Goal: Task Accomplishment & Management: Manage account settings

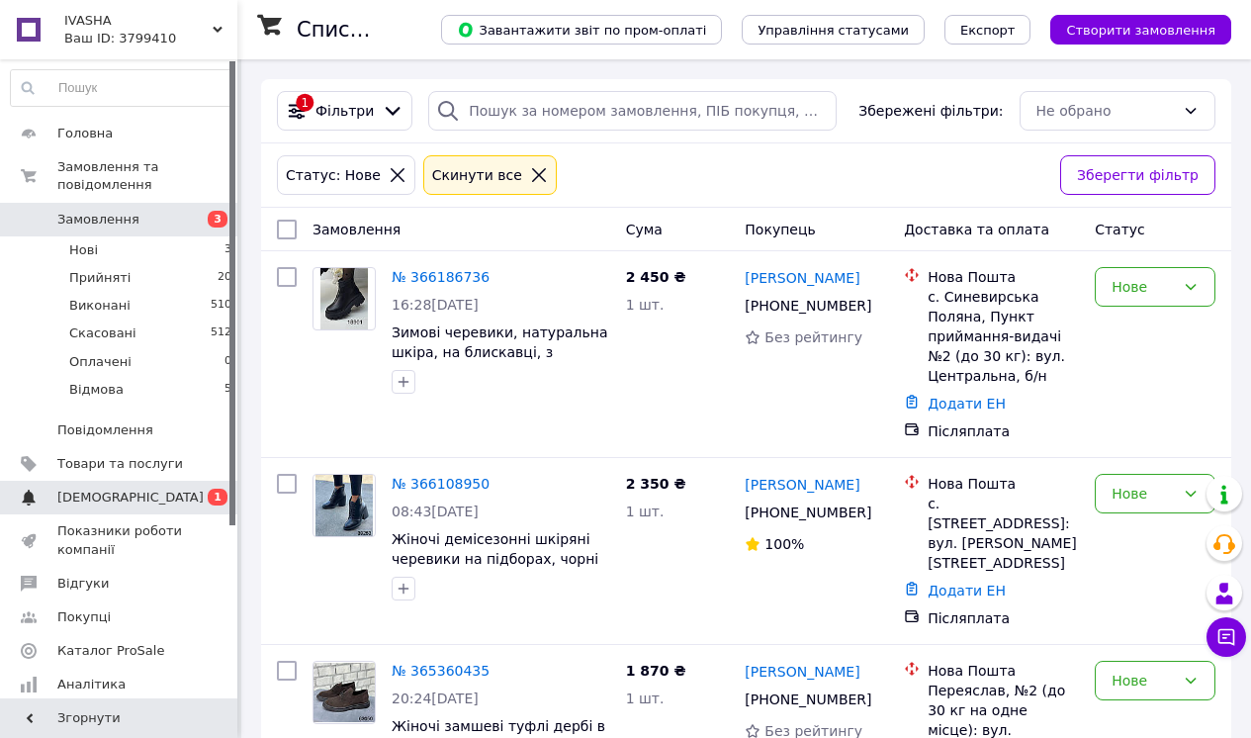
click at [110, 499] on span "[DEMOGRAPHIC_DATA]" at bounding box center [130, 498] width 146 height 18
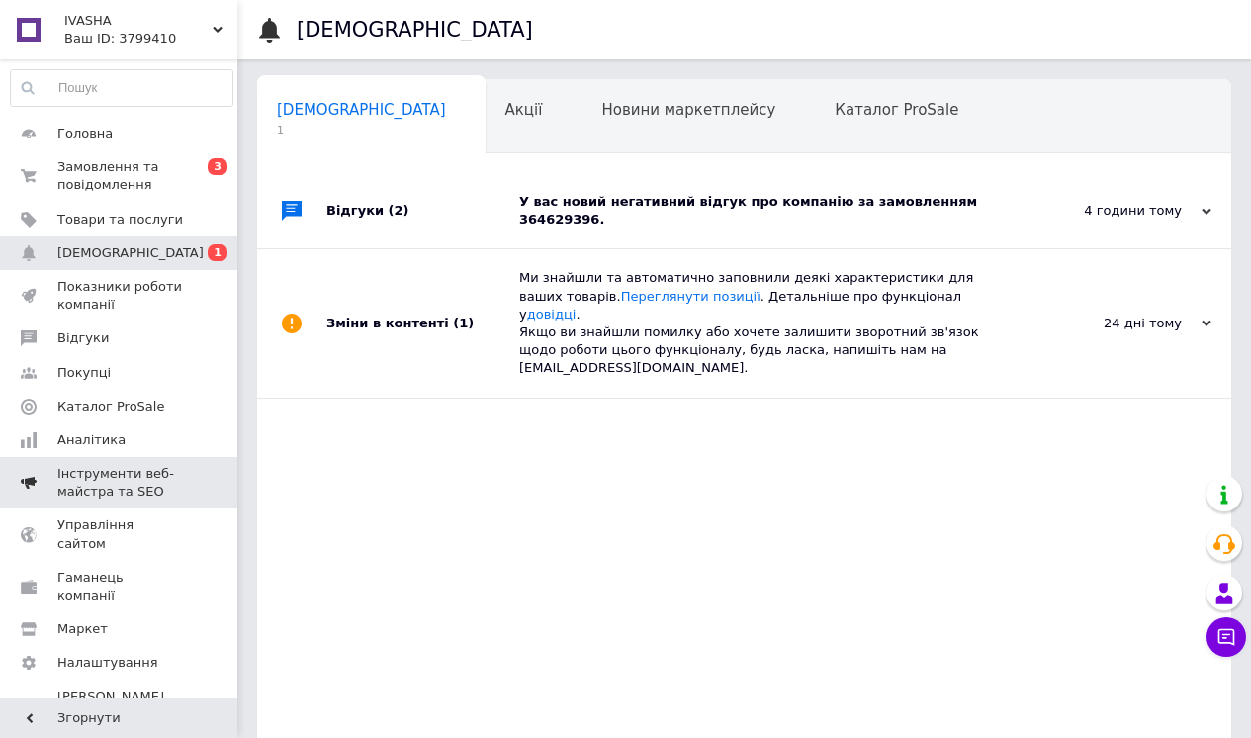
scroll to position [0, 10]
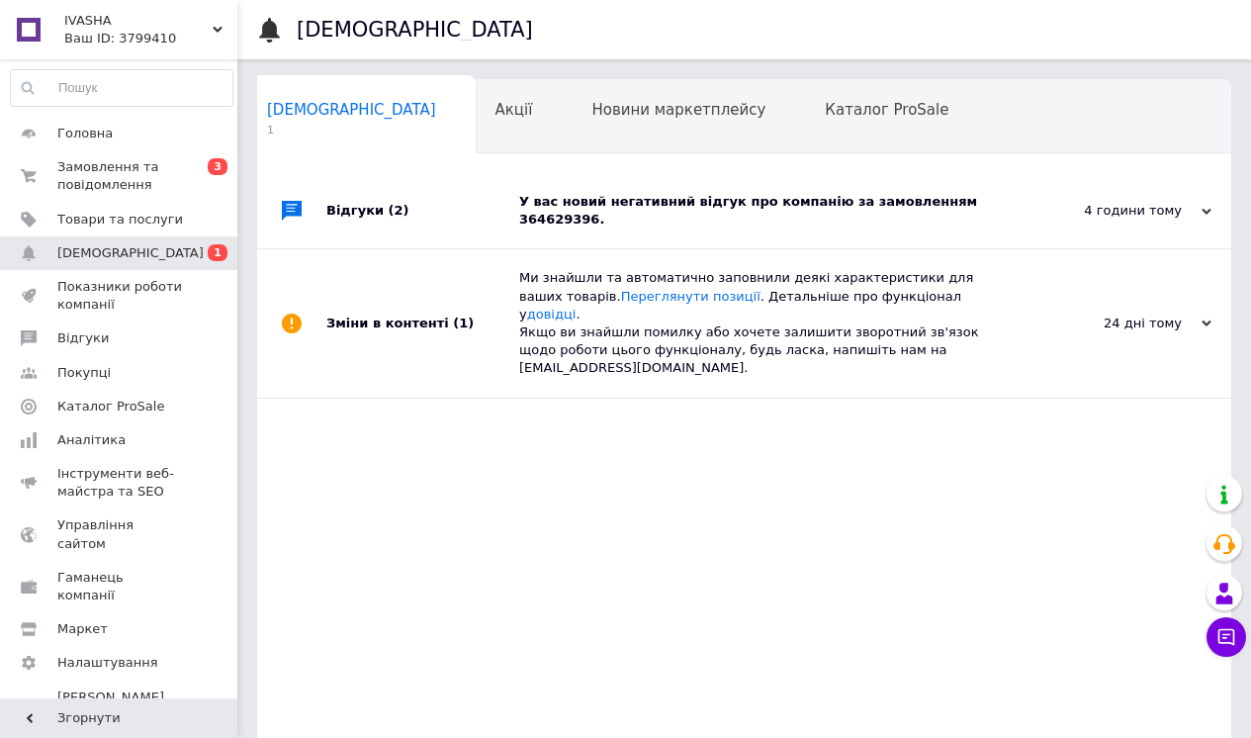
click at [799, 234] on div "У вас новий негативний відгук про компанію за замовленням 364629396." at bounding box center [766, 210] width 495 height 75
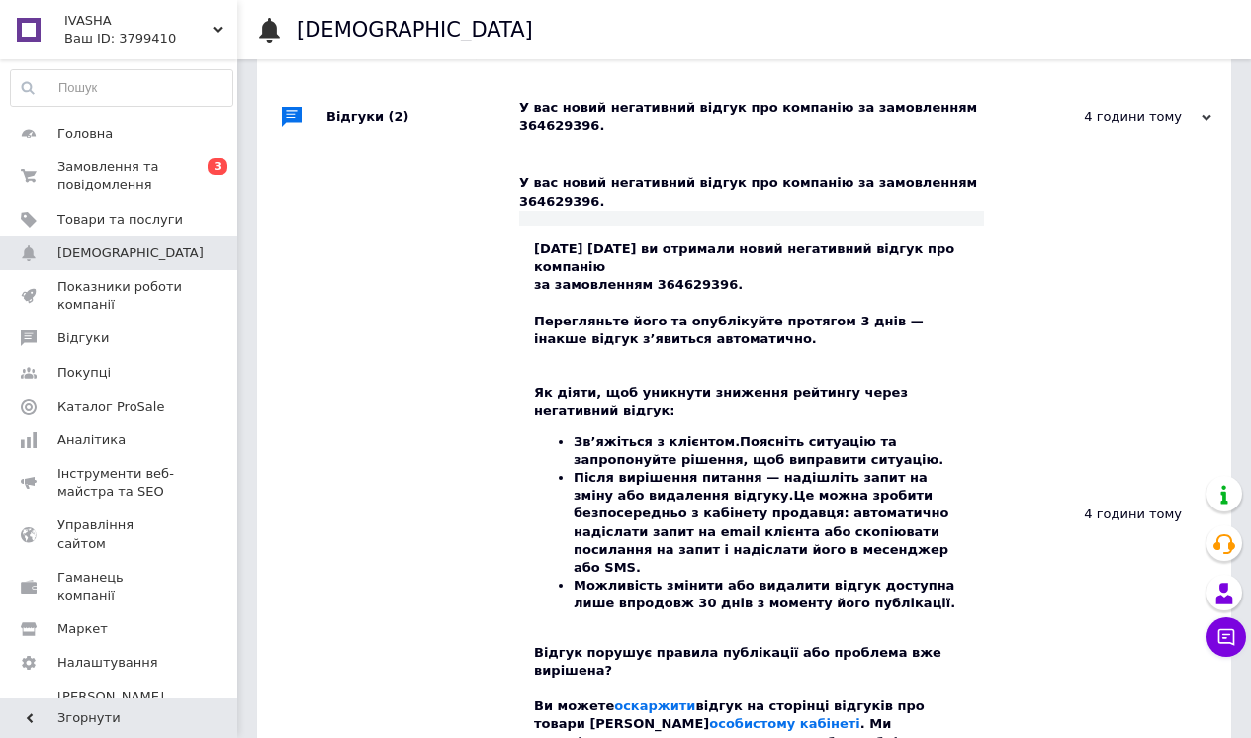
scroll to position [249, 0]
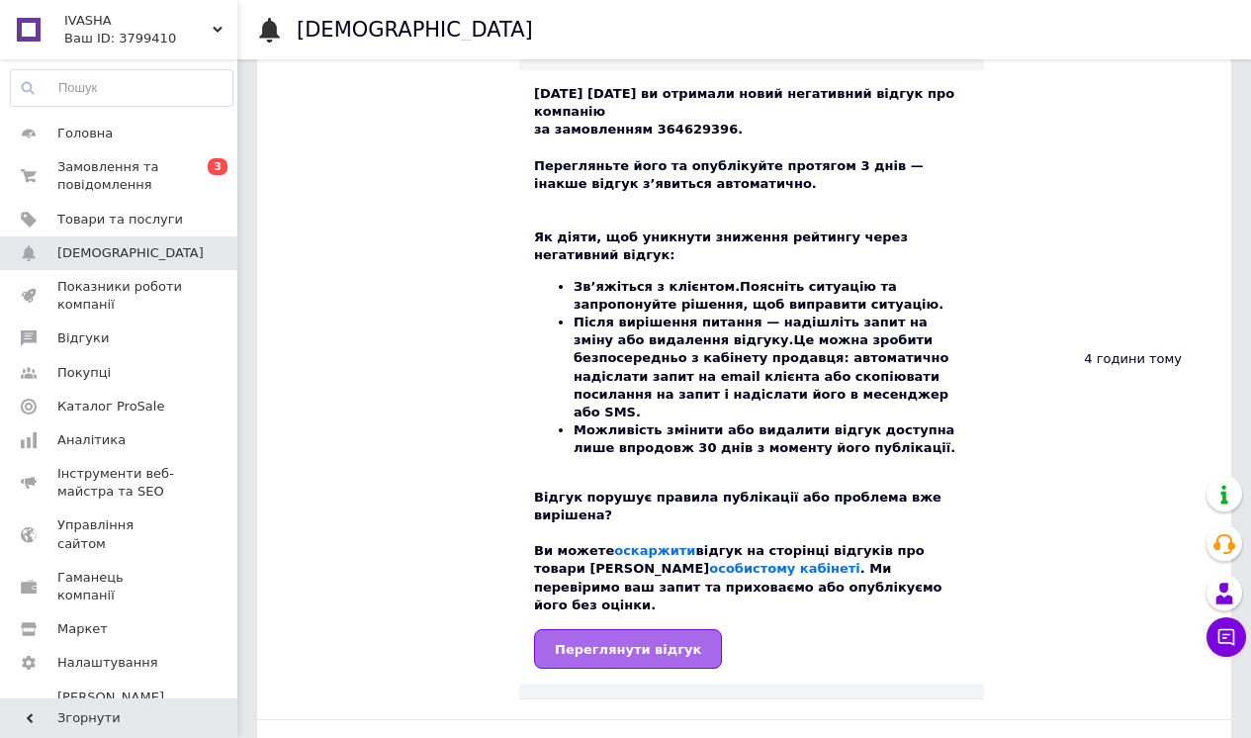
click at [629, 642] on span "Переглянути відгук" at bounding box center [628, 649] width 146 height 15
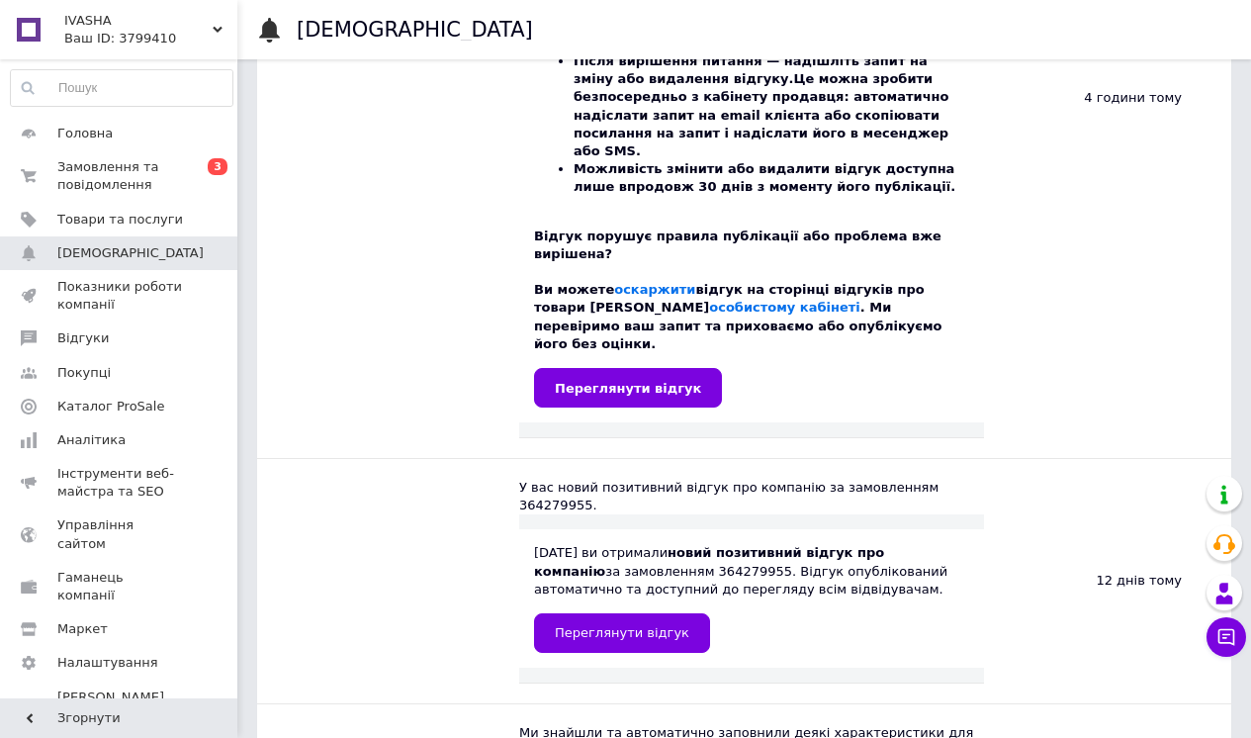
scroll to position [0, 0]
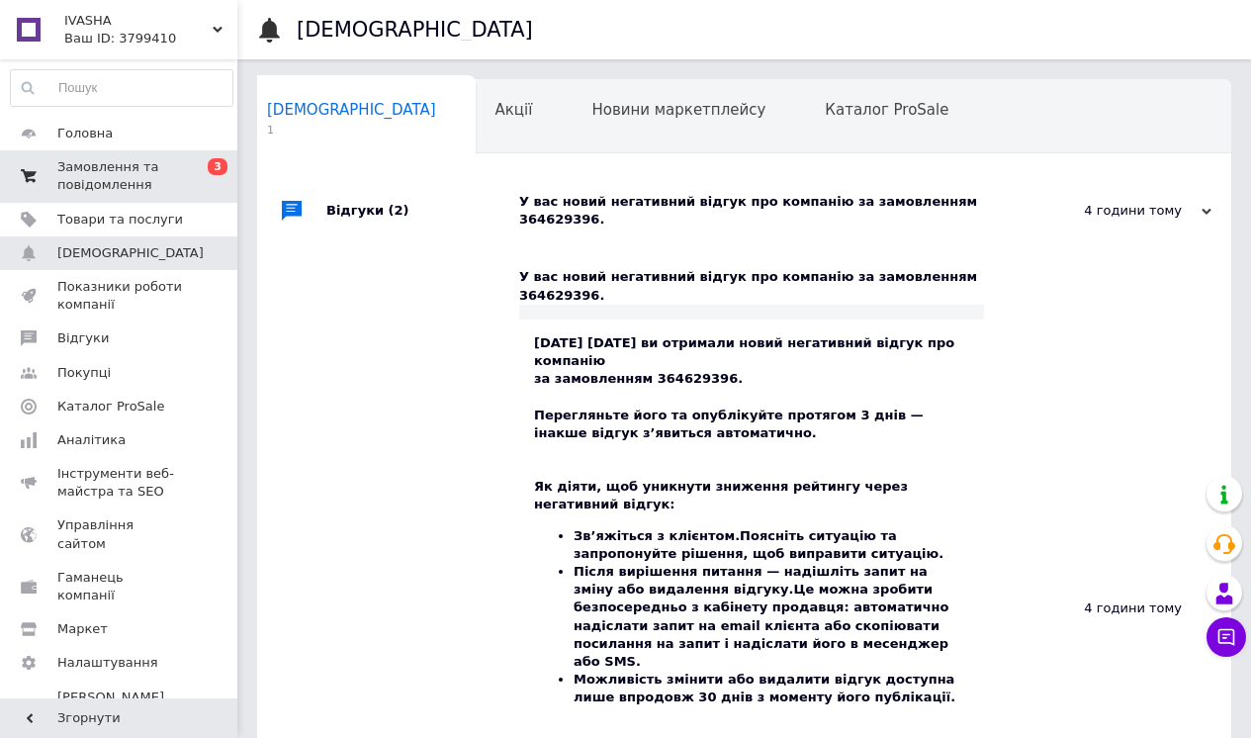
click at [150, 177] on span "Замовлення та повідомлення" at bounding box center [120, 176] width 126 height 36
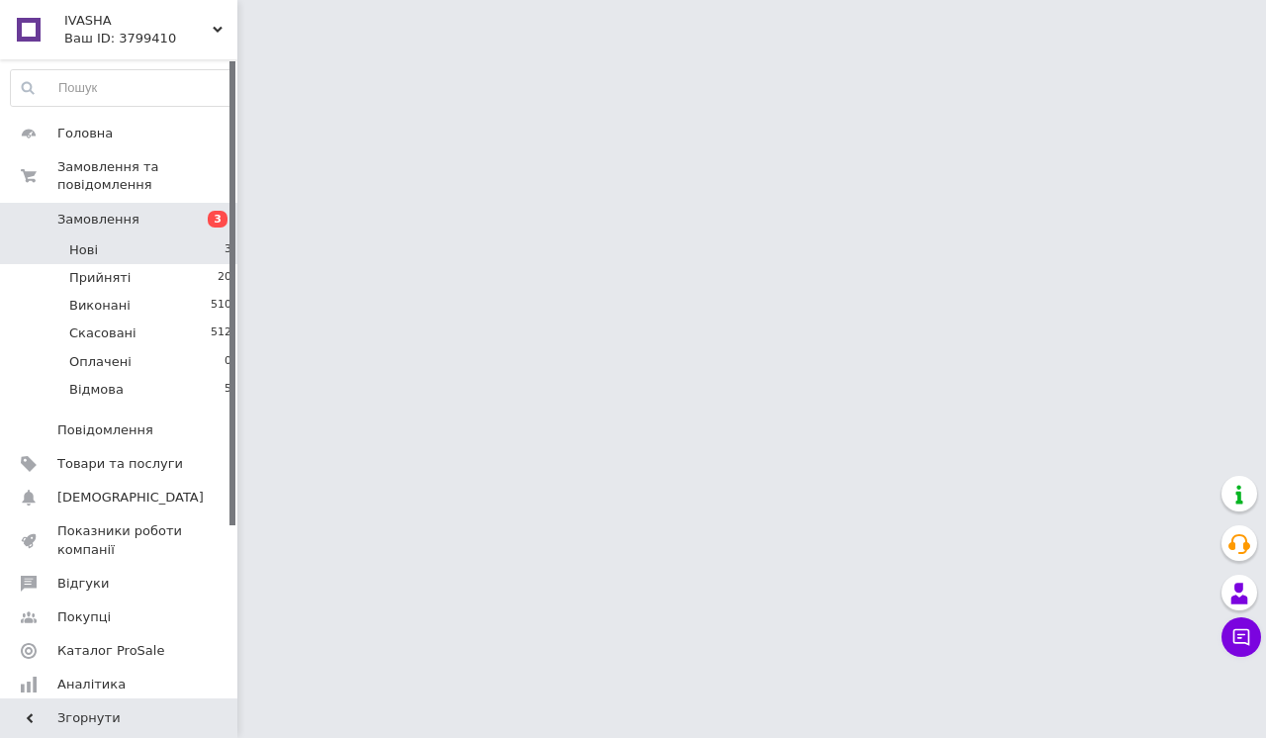
click at [191, 255] on li "Нові 3" at bounding box center [121, 250] width 243 height 28
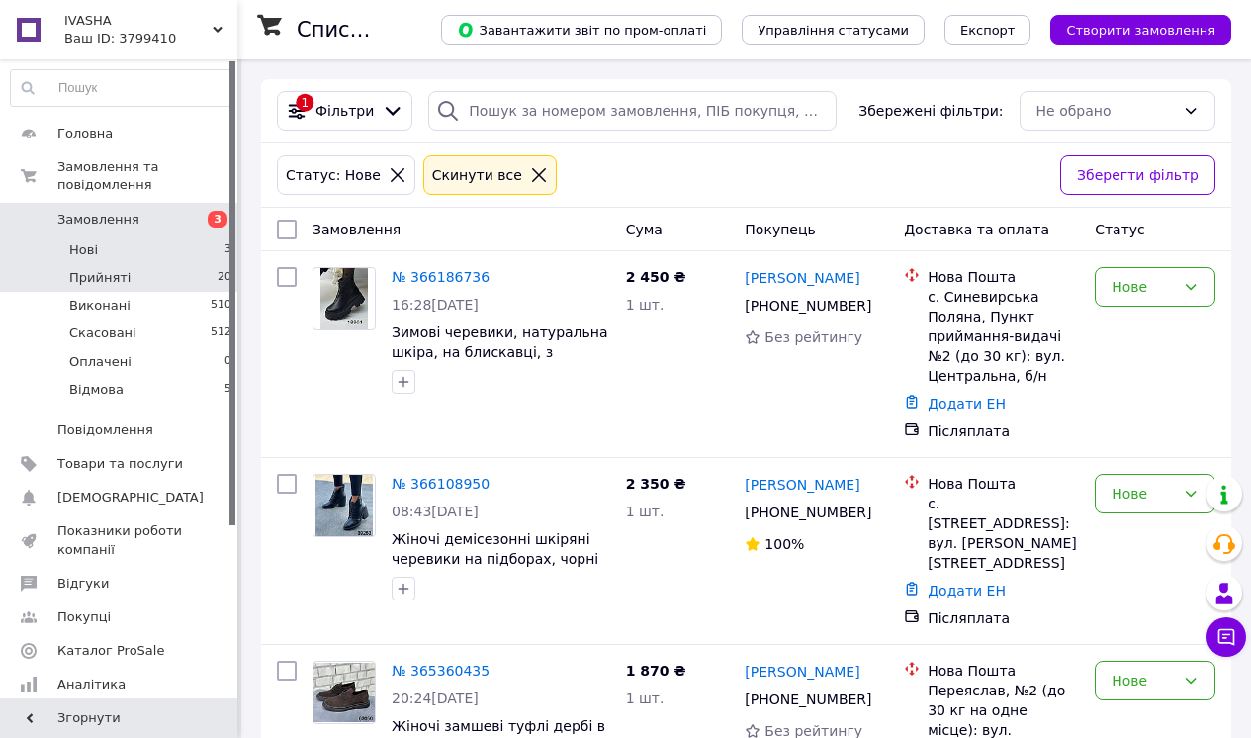
click at [137, 283] on li "Прийняті 20" at bounding box center [121, 278] width 243 height 28
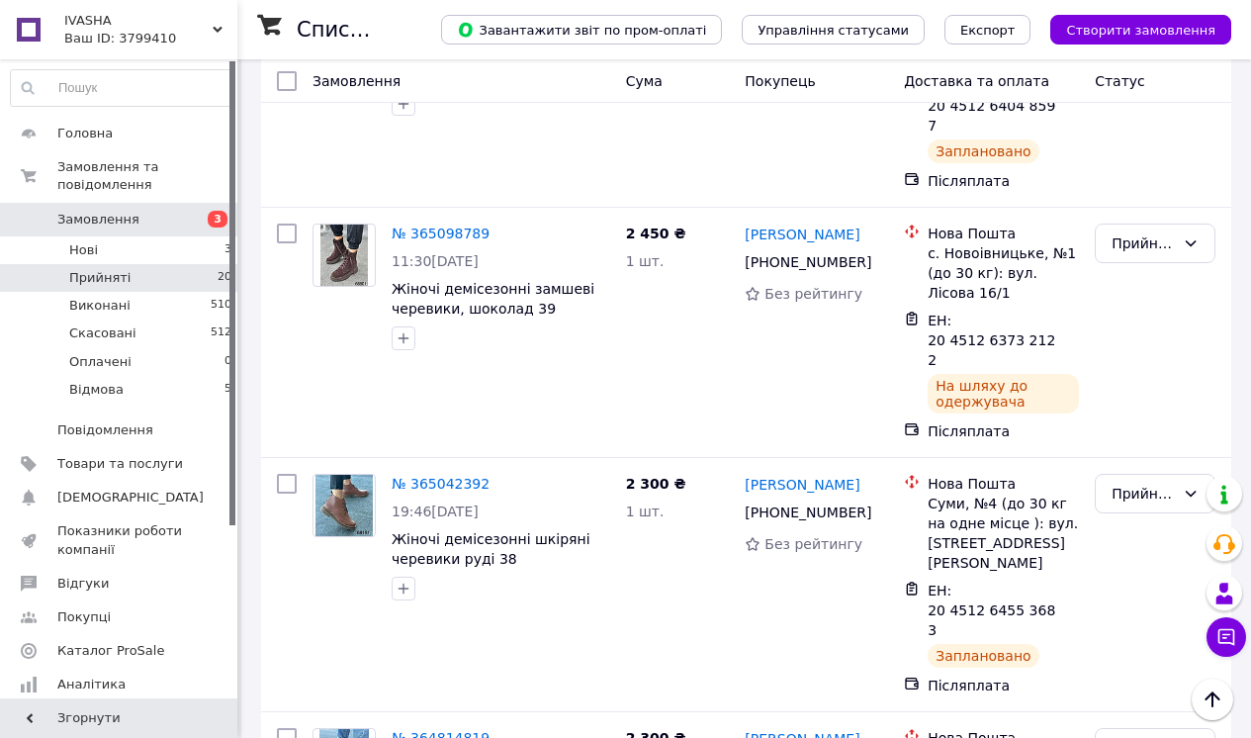
scroll to position [3987, 0]
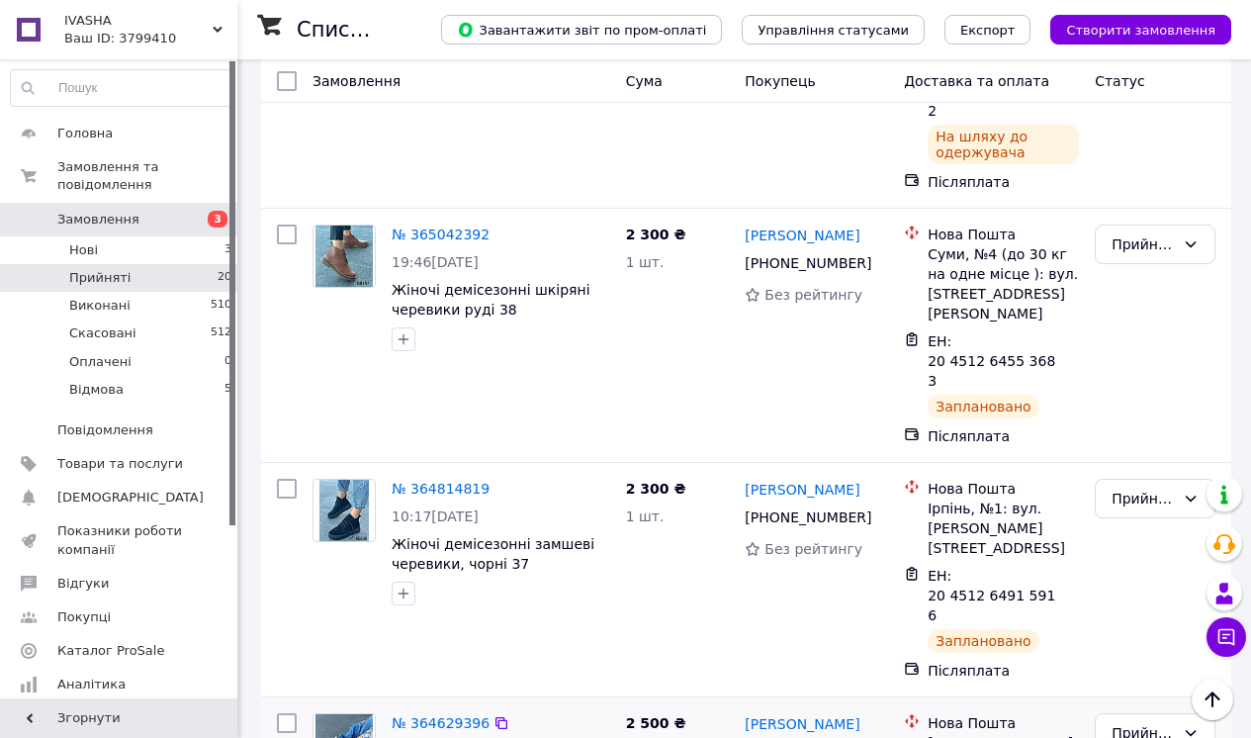
scroll to position [3818, 0]
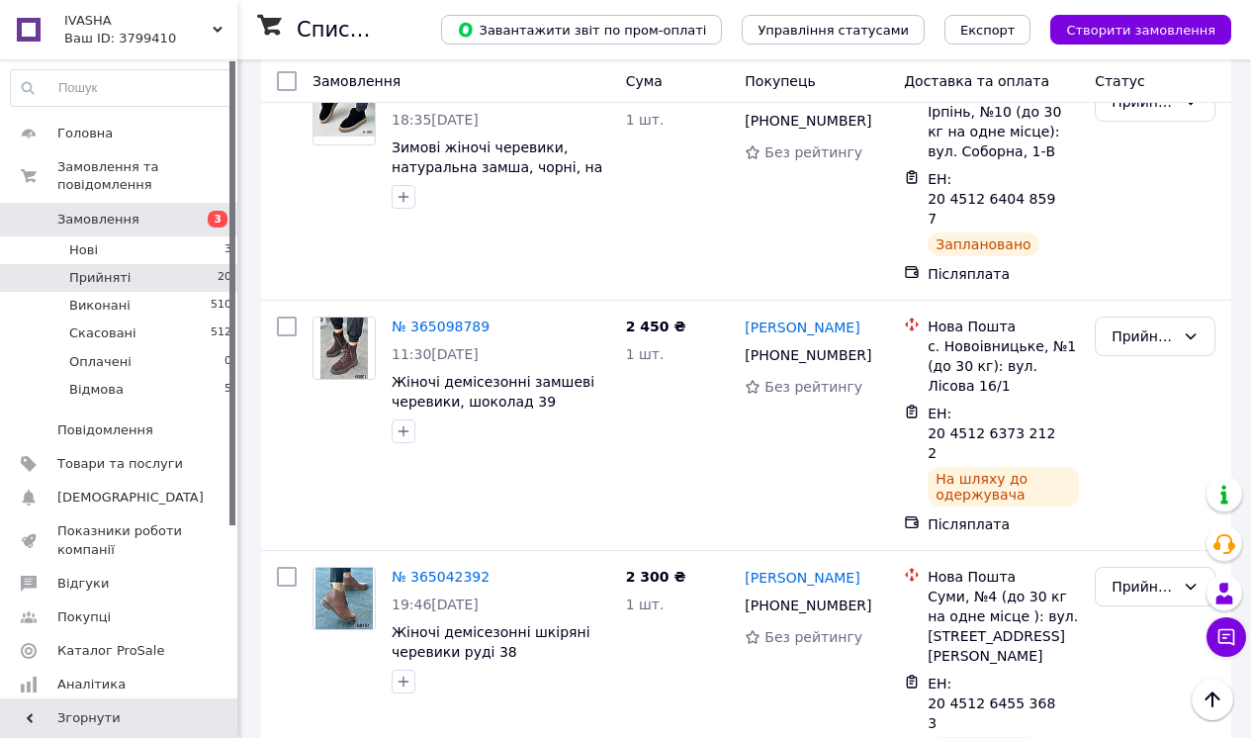
scroll to position [3559, 0]
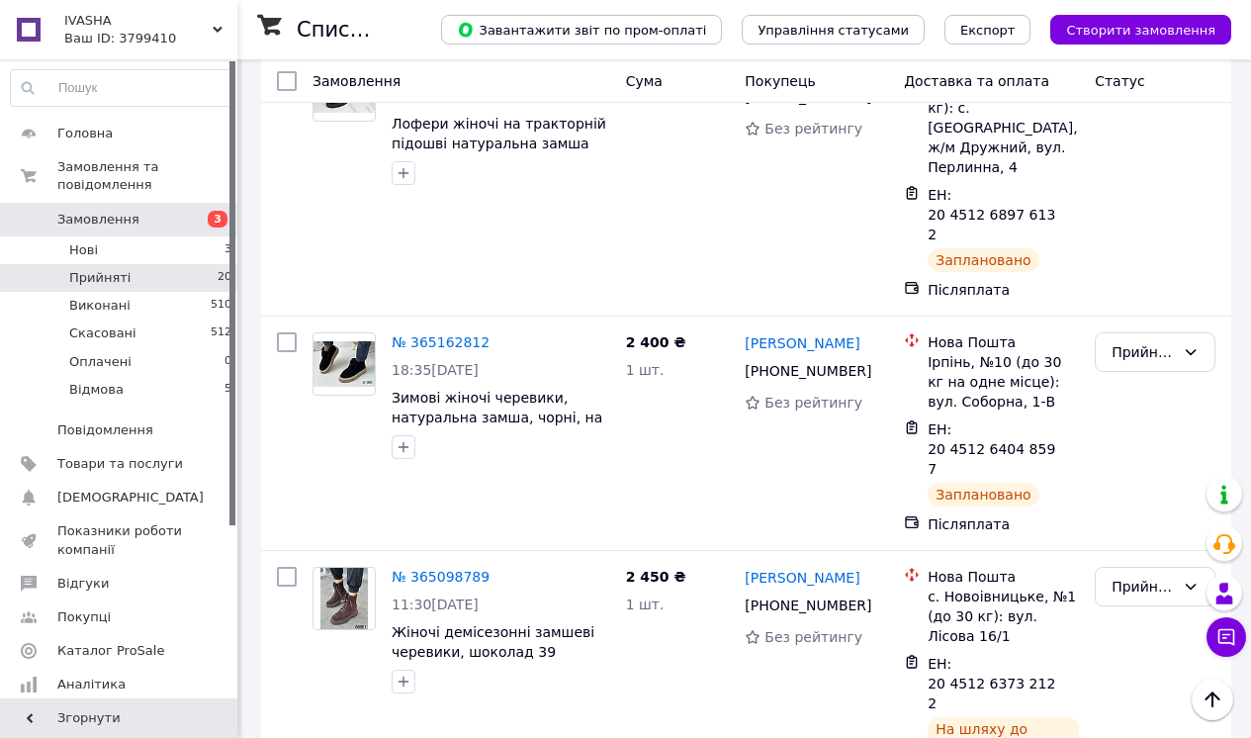
scroll to position [3285, 0]
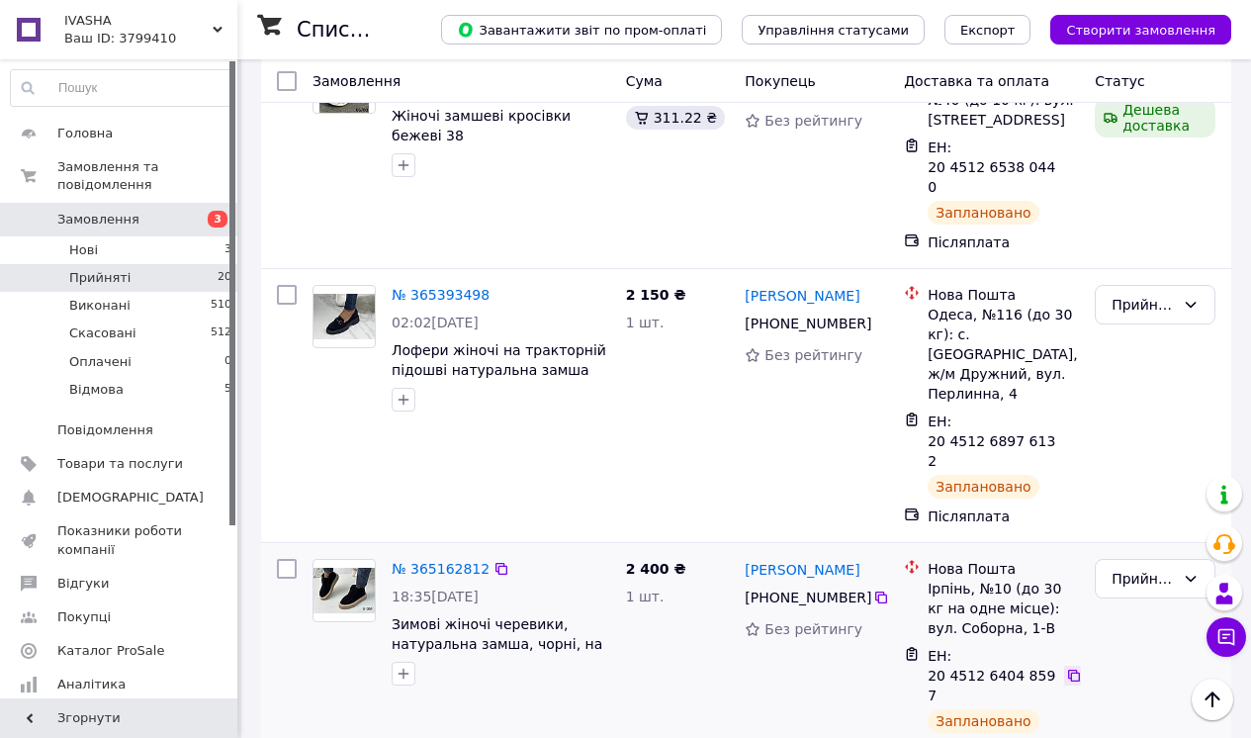
click at [1077, 670] on icon at bounding box center [1074, 676] width 12 height 12
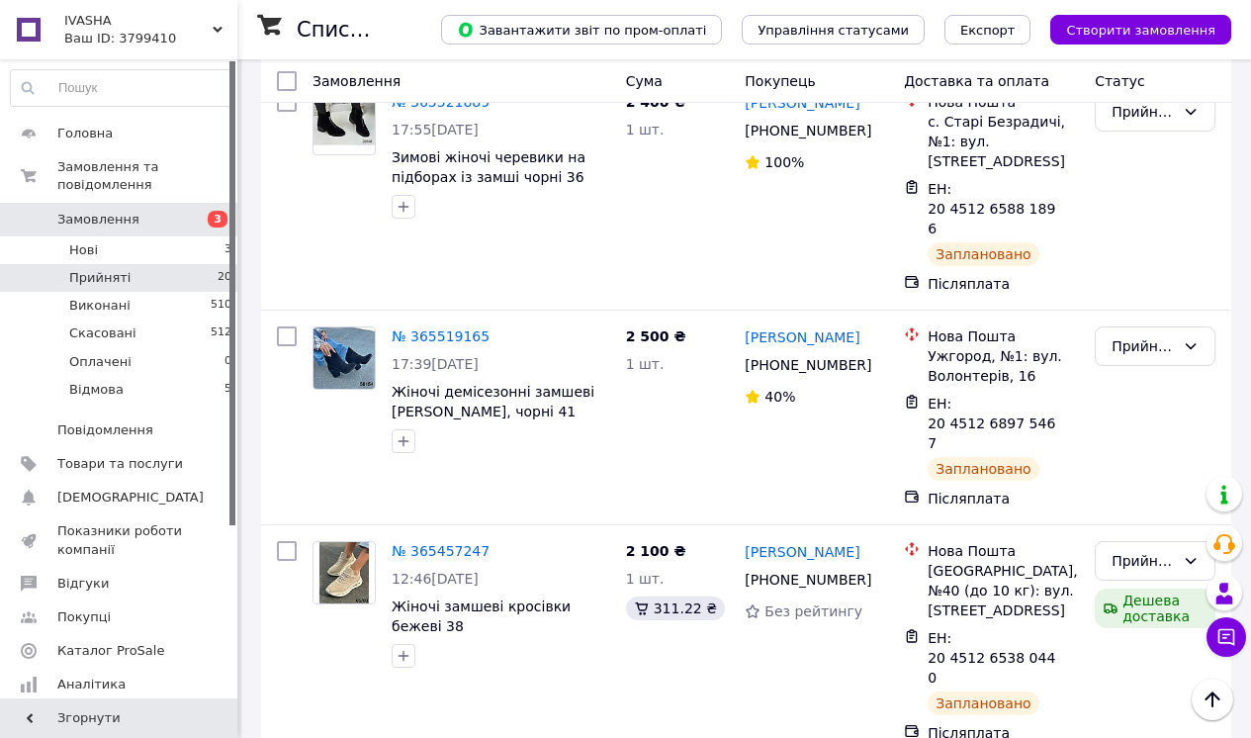
scroll to position [2480, 0]
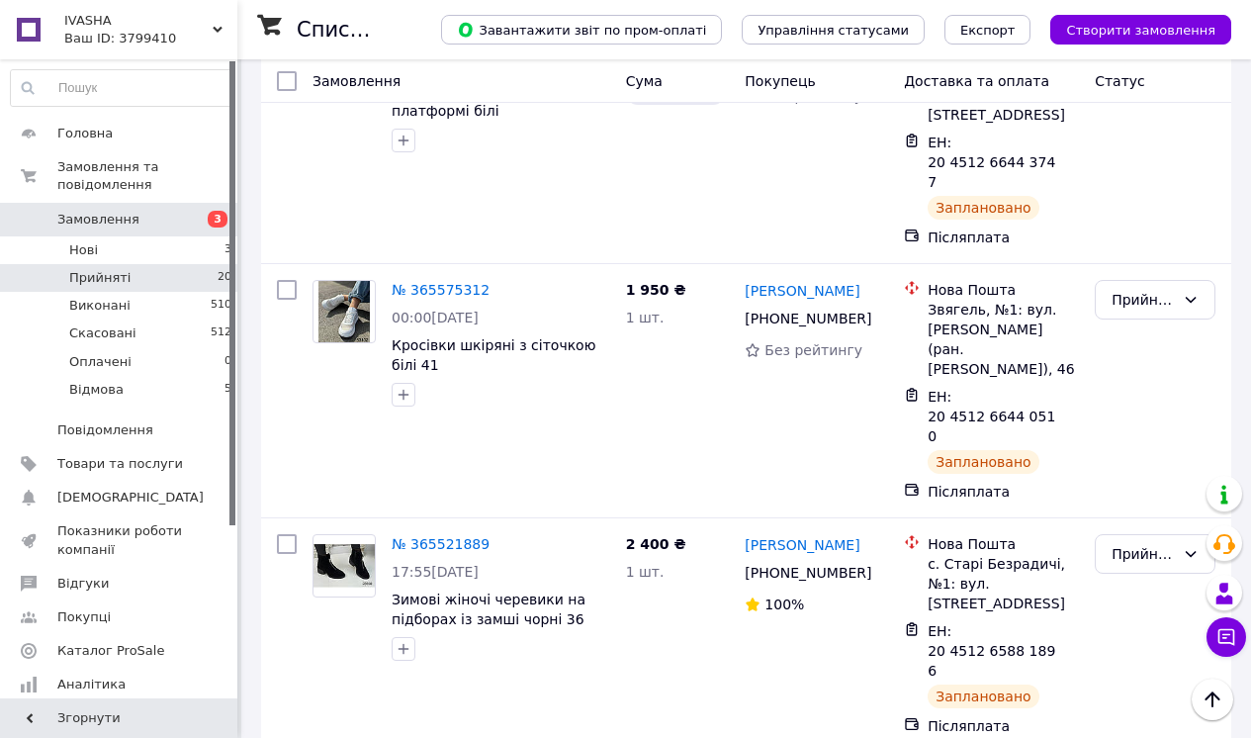
scroll to position [2056, 0]
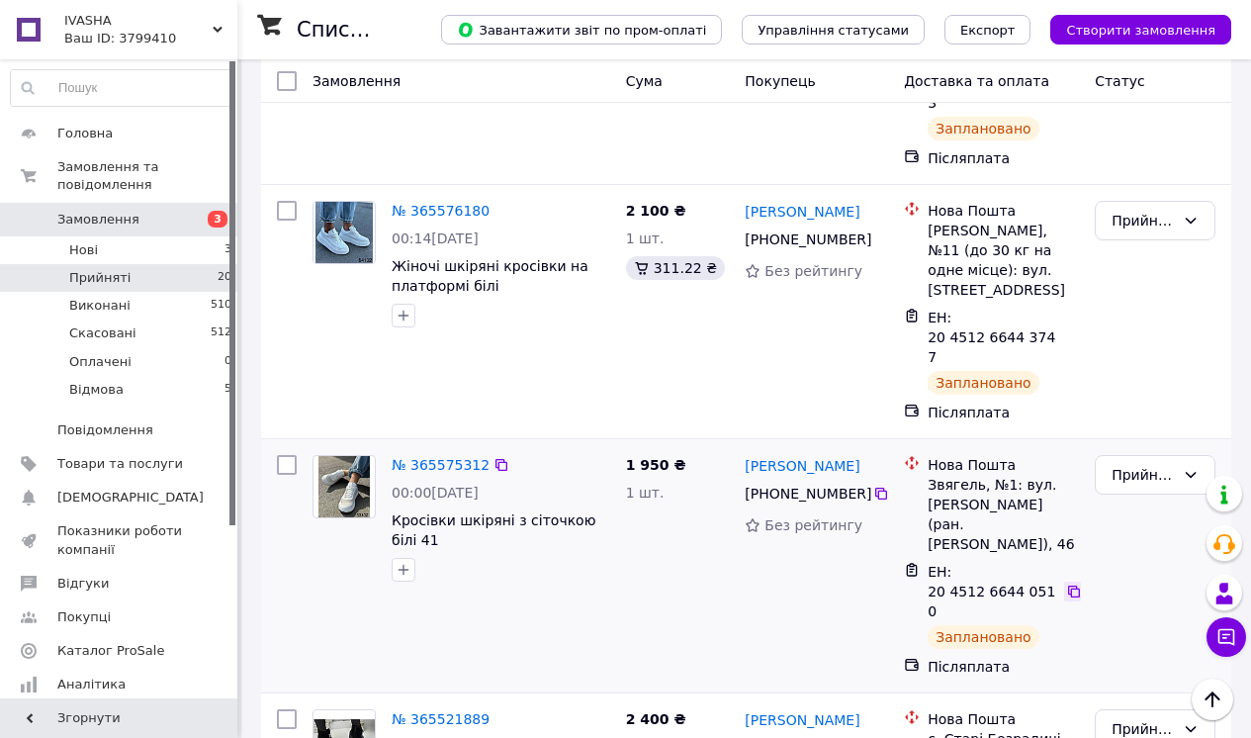
click at [1076, 584] on icon at bounding box center [1074, 592] width 16 height 16
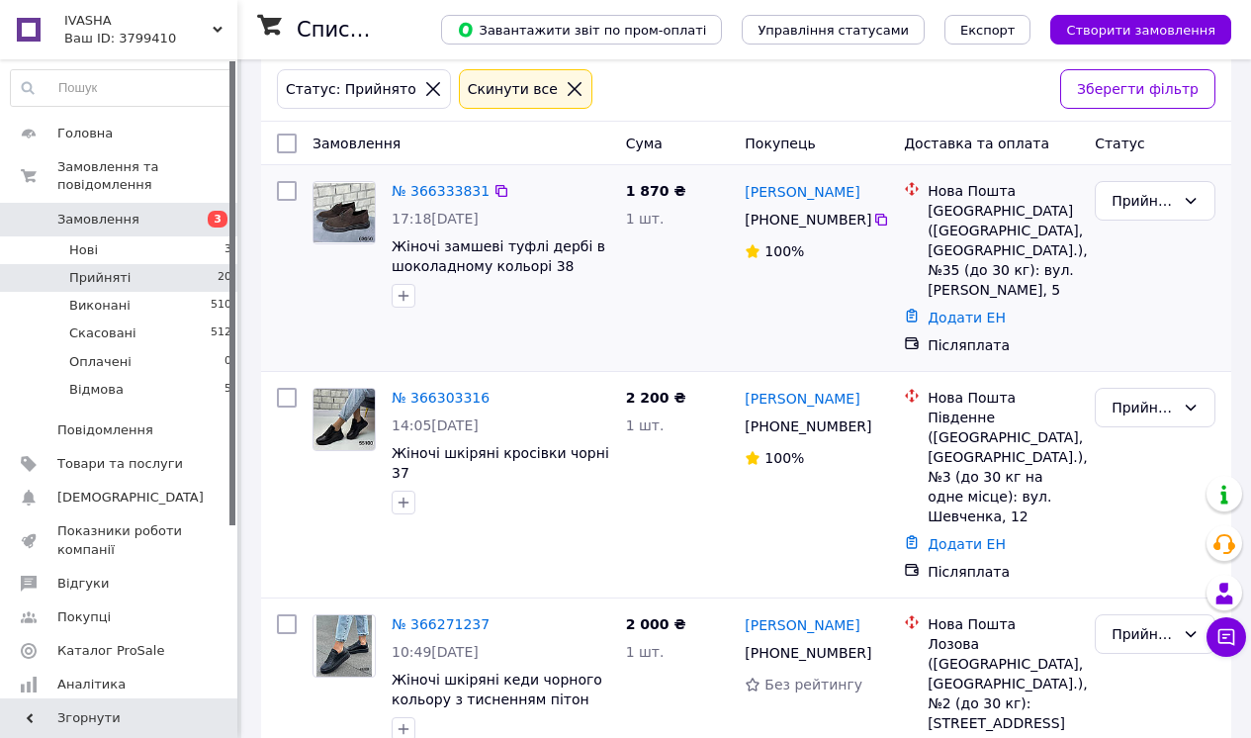
scroll to position [0, 0]
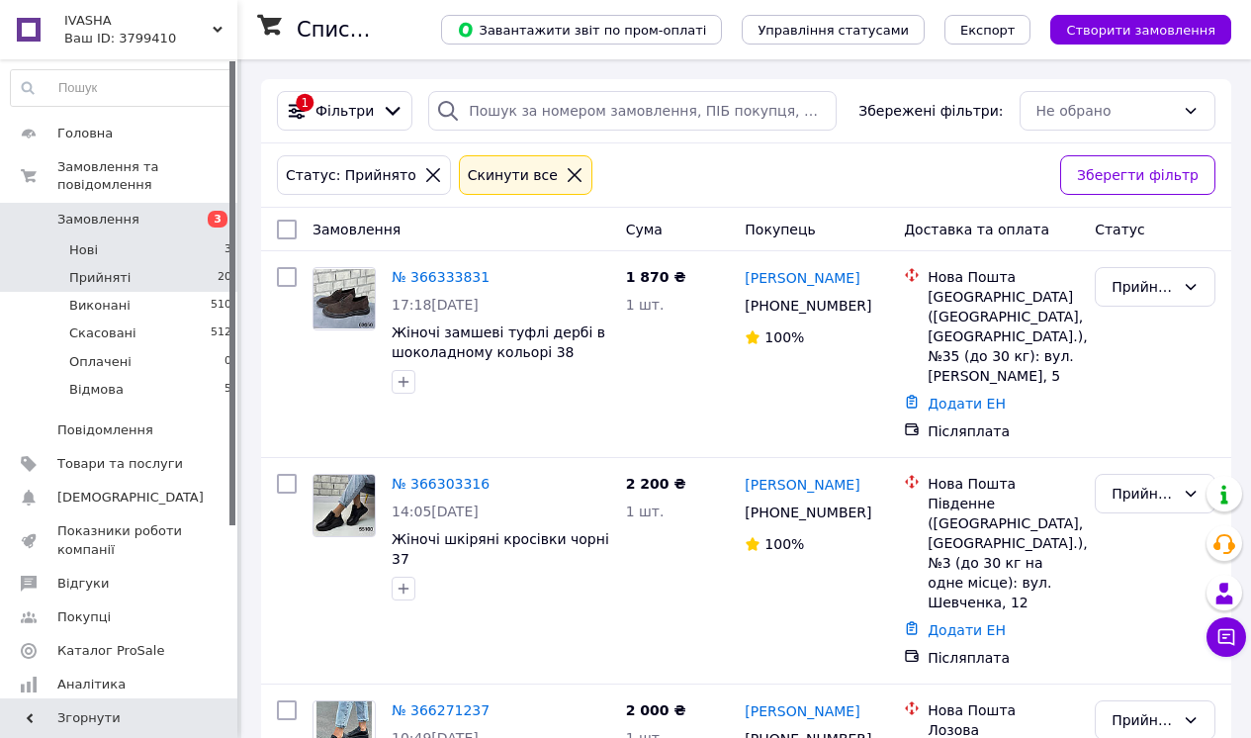
click at [145, 245] on li "Нові 3" at bounding box center [121, 250] width 243 height 28
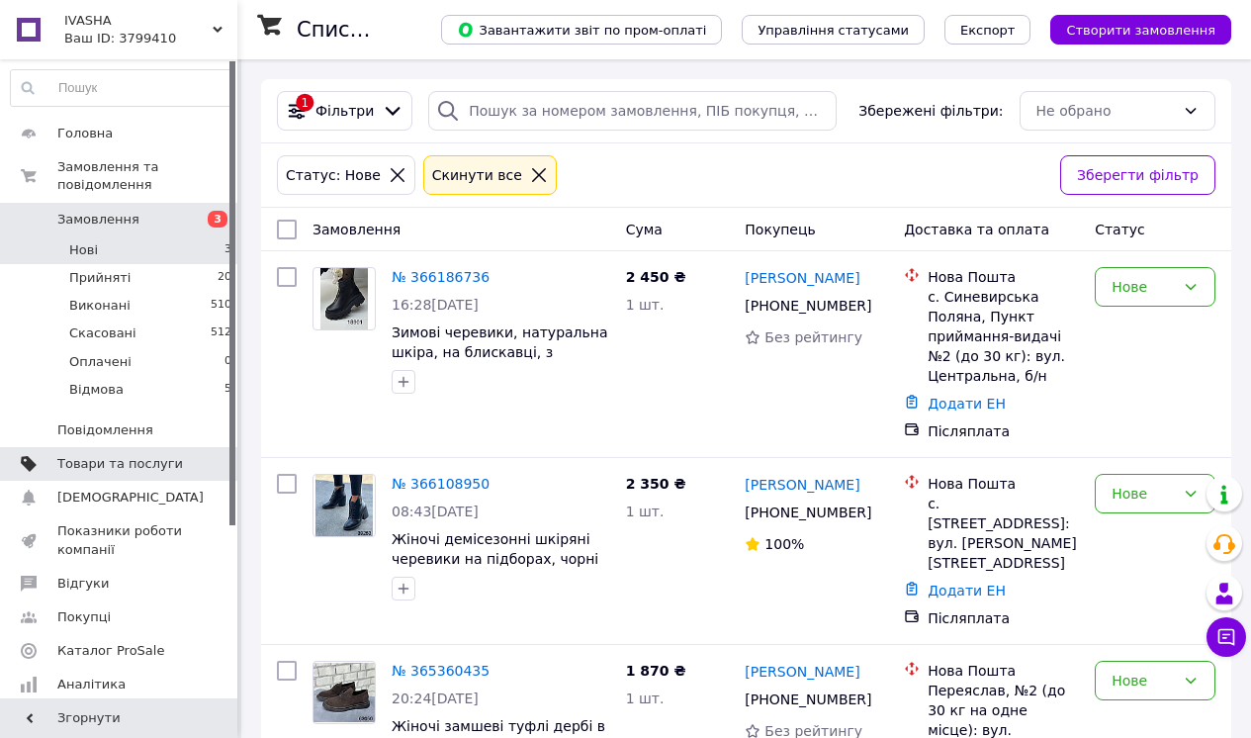
click at [152, 460] on span "Товари та послуги" at bounding box center [120, 464] width 126 height 18
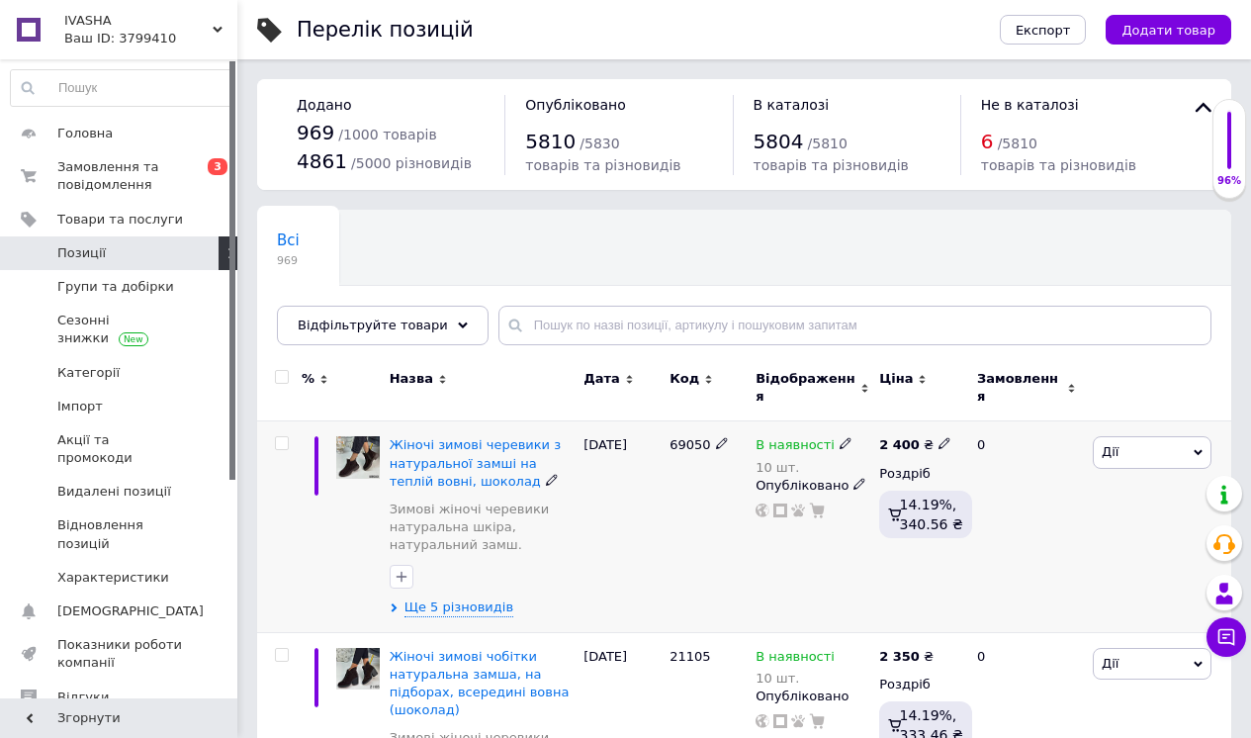
click at [1199, 448] on icon at bounding box center [1198, 452] width 9 height 9
click at [1013, 532] on li "Копіювати" at bounding box center [1079, 546] width 262 height 28
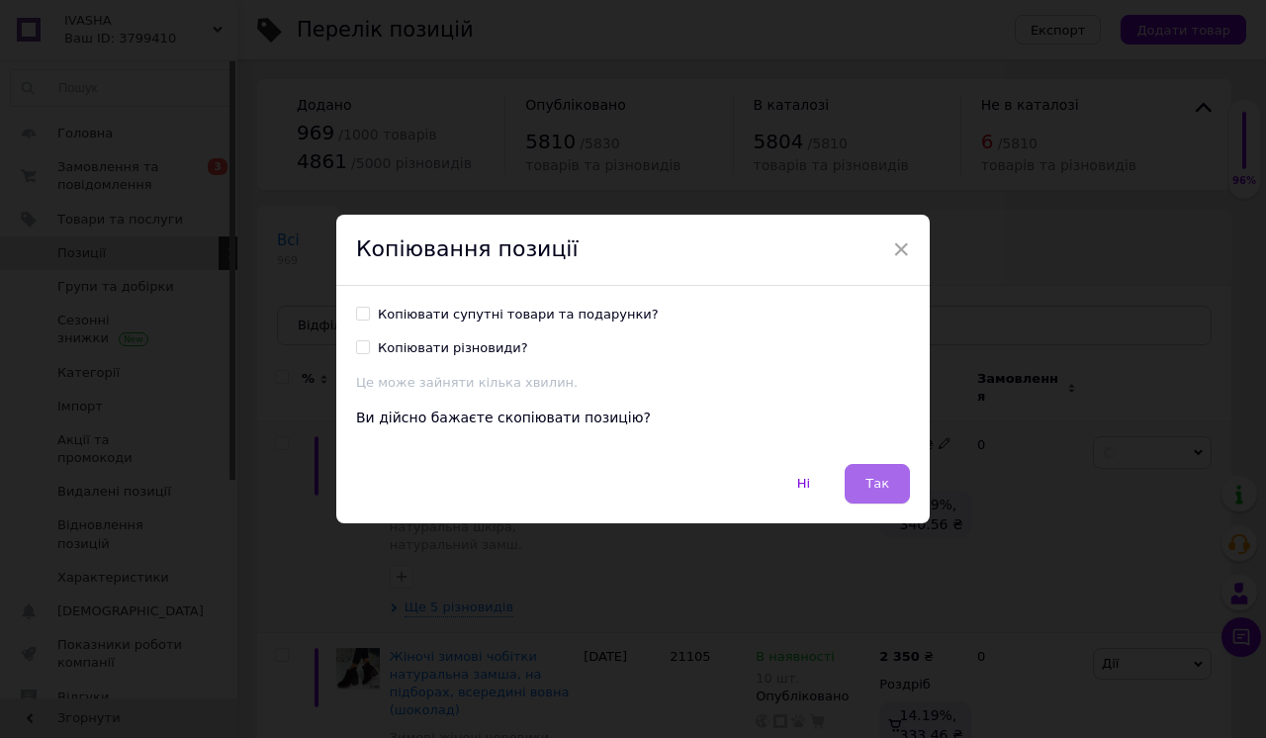
click at [870, 487] on span "Так" at bounding box center [877, 483] width 24 height 15
